Goal: Find specific page/section: Find specific page/section

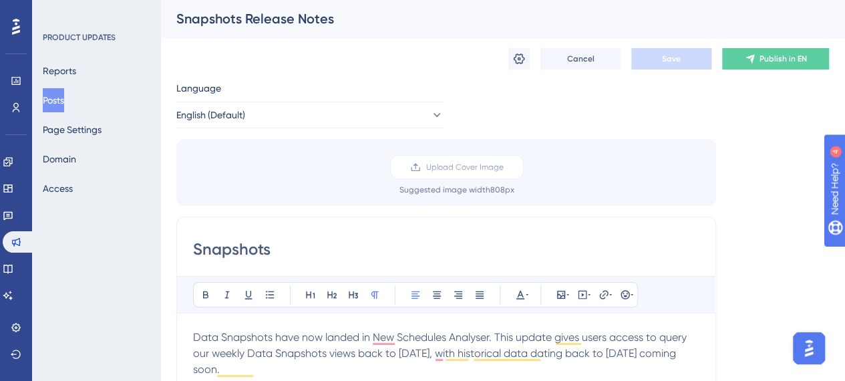
click at [64, 102] on button "Posts" at bounding box center [53, 100] width 21 height 24
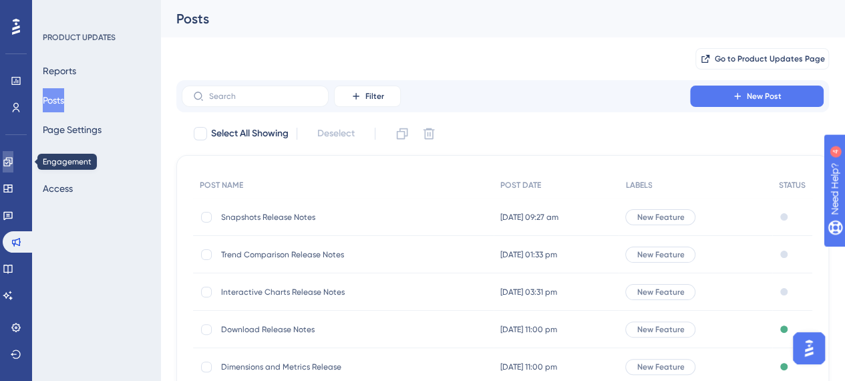
click at [13, 164] on link at bounding box center [8, 161] width 11 height 21
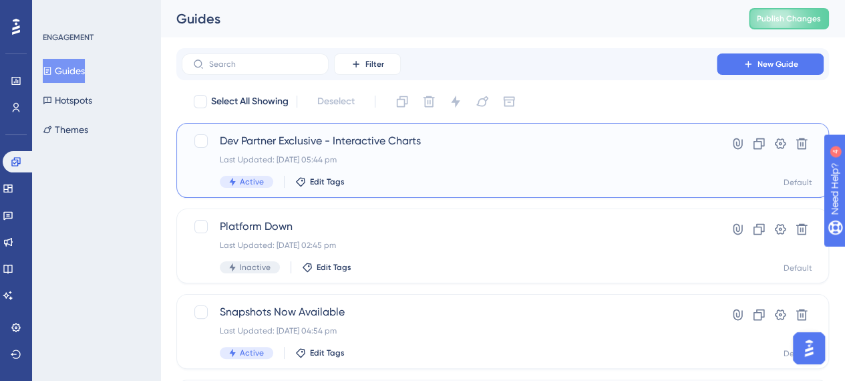
click at [426, 168] on div "Dev Partner Exclusive - Interactive Charts Last Updated: [DATE] 05:44 pm Active…" at bounding box center [449, 160] width 459 height 55
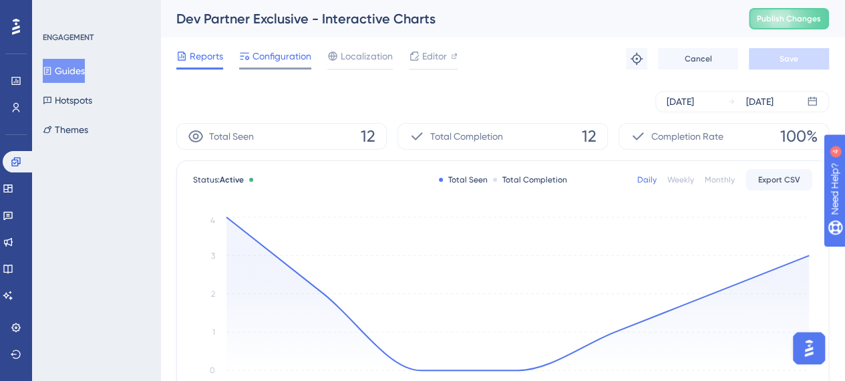
click at [289, 65] on div "Configuration" at bounding box center [275, 58] width 72 height 21
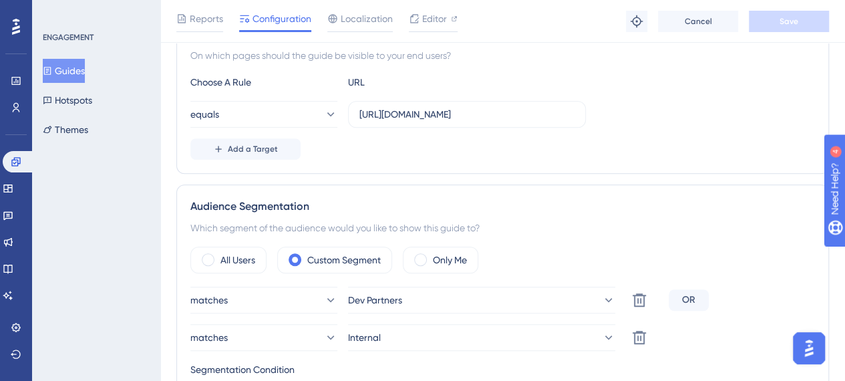
scroll to position [267, 0]
